Goal: Task Accomplishment & Management: Complete application form

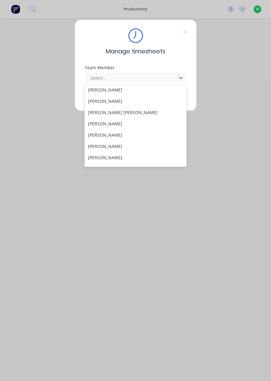
scroll to position [228, 0]
click at [116, 107] on div "[PERSON_NAME] [PERSON_NAME]" at bounding box center [135, 111] width 102 height 11
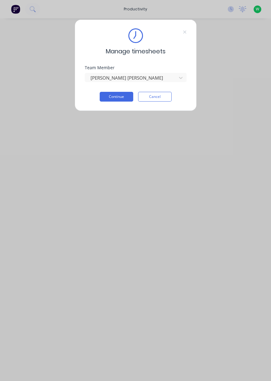
click at [159, 96] on button "Cancel" at bounding box center [155, 97] width 34 height 10
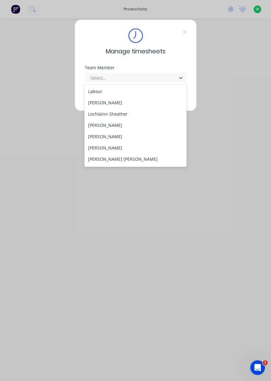
scroll to position [180, 0]
click at [128, 153] on div "[PERSON_NAME]" at bounding box center [135, 147] width 102 height 11
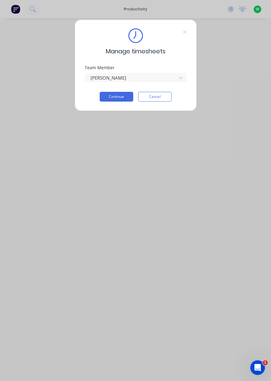
click at [108, 98] on button "Continue" at bounding box center [117, 97] width 34 height 10
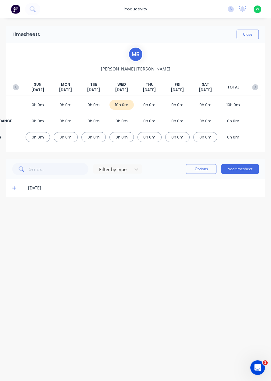
click at [245, 171] on button "Add timesheet" at bounding box center [240, 169] width 38 height 10
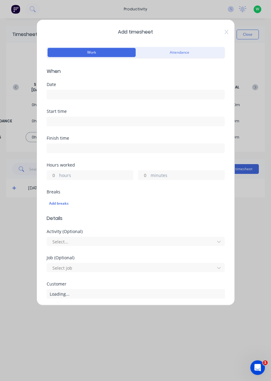
click at [89, 96] on input at bounding box center [135, 94] width 177 height 9
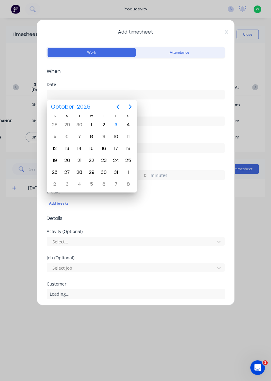
click at [118, 127] on div "3" at bounding box center [116, 124] width 9 height 9
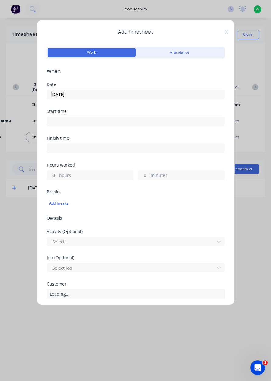
type input "[DATE]"
click at [81, 121] on input at bounding box center [135, 121] width 177 height 9
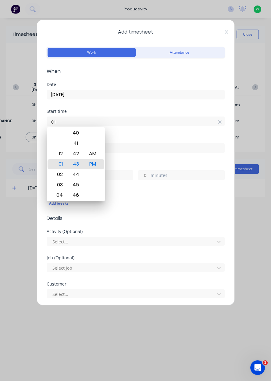
type input "0"
click at [94, 155] on div "AM" at bounding box center [92, 154] width 15 height 10
type input "06:00 AM"
click at [129, 152] on input at bounding box center [135, 148] width 177 height 9
type input "01:43 PM"
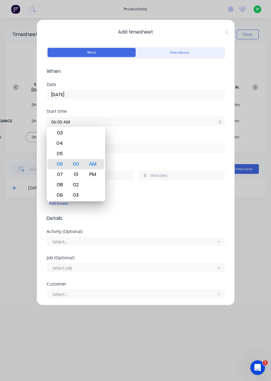
type input "7"
type input "43"
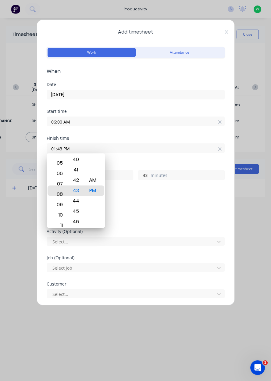
type input "08:43 PM"
type input "14"
type input "08:27 PM"
type input "27"
type input "08:30 PM"
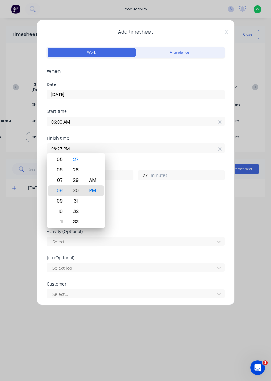
type input "30"
click at [98, 185] on div "AM" at bounding box center [92, 180] width 15 height 10
type input "08:30 AM"
type input "2"
click at [193, 254] on div "Activity (Optional) Select..." at bounding box center [136, 242] width 178 height 26
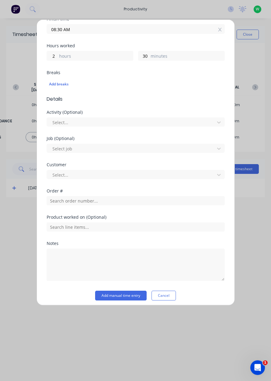
scroll to position [119, 0]
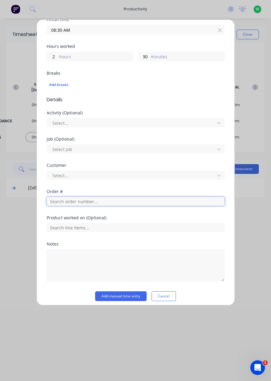
click at [91, 204] on input "text" at bounding box center [136, 201] width 178 height 9
type input "1"
type input "19183"
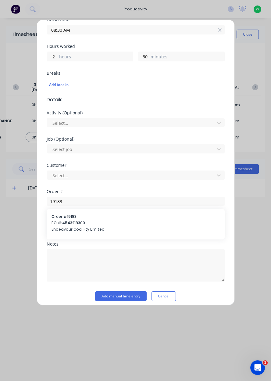
click at [103, 232] on div "Order # 19183 PO #: 4543218300 Endeavour Coal Pty Limited" at bounding box center [136, 224] width 168 height 20
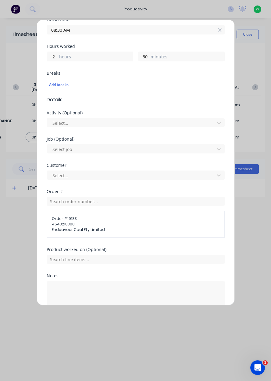
click at [81, 230] on span "Endeavour Coal Pty Limited" at bounding box center [136, 229] width 168 height 5
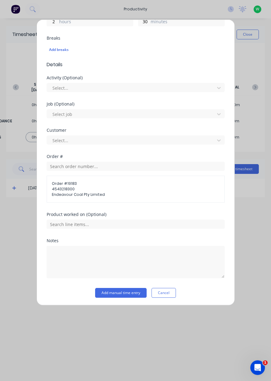
click at [124, 292] on button "Add manual time entry" at bounding box center [121, 293] width 52 height 10
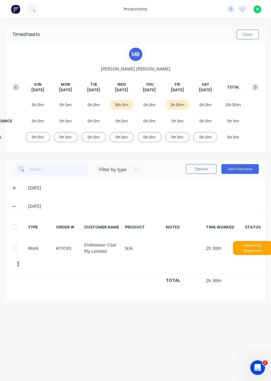
click at [244, 171] on button "Add timesheet" at bounding box center [240, 169] width 38 height 10
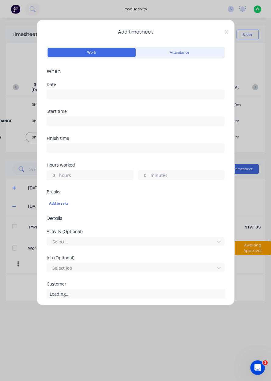
click at [84, 93] on input at bounding box center [135, 94] width 177 height 9
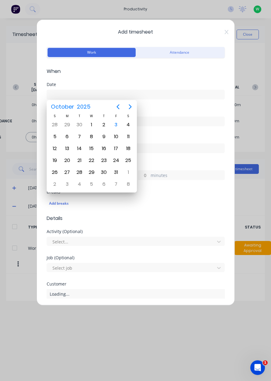
click at [118, 127] on div "3" at bounding box center [116, 124] width 9 height 9
type input "[DATE]"
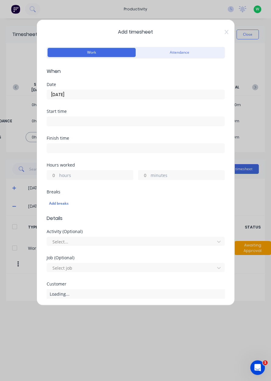
click at [104, 123] on input at bounding box center [135, 121] width 177 height 9
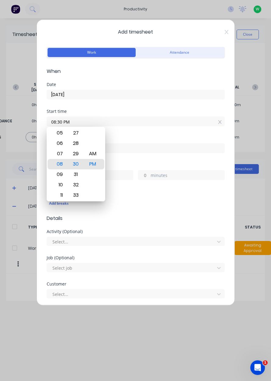
click at [97, 152] on div "AM" at bounding box center [92, 154] width 15 height 10
type input "08:30 AM"
click at [87, 229] on div "Activity (Optional)" at bounding box center [136, 231] width 178 height 4
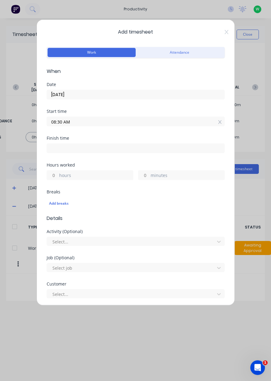
click at [87, 149] on input at bounding box center [135, 148] width 177 height 9
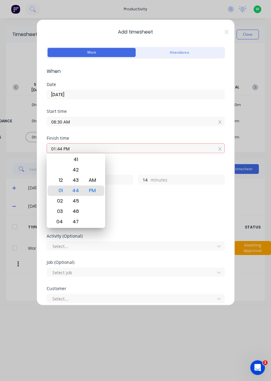
type input "01:44 PM"
type input "5"
type input "14"
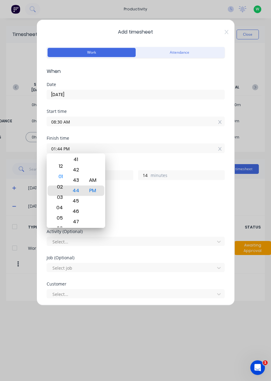
type input "02:44 PM"
type input "6"
type input "02:30 PM"
type input "0"
click at [97, 192] on div "PM" at bounding box center [92, 190] width 15 height 10
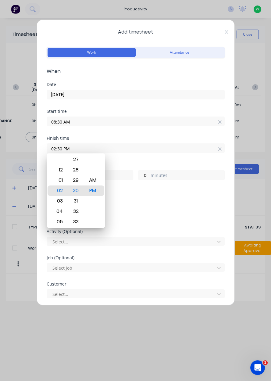
click at [136, 147] on input "02:30 PM" at bounding box center [135, 148] width 177 height 9
click at [167, 206] on div "Add breaks" at bounding box center [135, 203] width 173 height 8
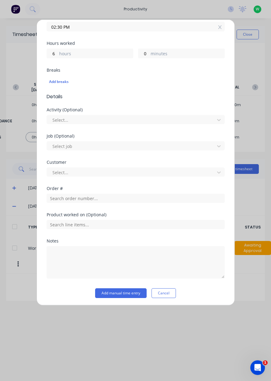
scroll to position [122, 0]
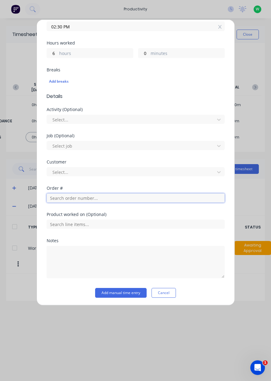
click at [100, 195] on input "text" at bounding box center [136, 197] width 178 height 9
type input "17943"
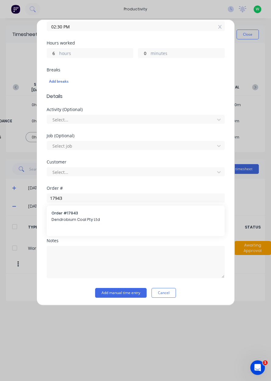
click at [123, 220] on span "Dendrobium Coal Pty Ltd" at bounding box center [136, 219] width 168 height 5
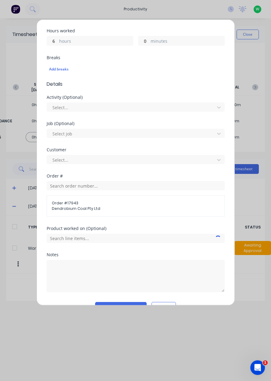
scroll to position [148, 0]
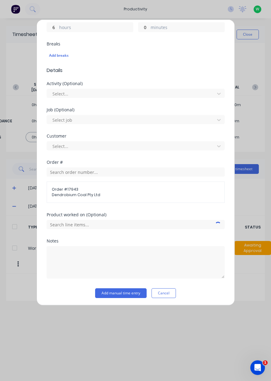
click at [122, 292] on button "Add manual time entry" at bounding box center [121, 293] width 52 height 10
